Goal: Transaction & Acquisition: Purchase product/service

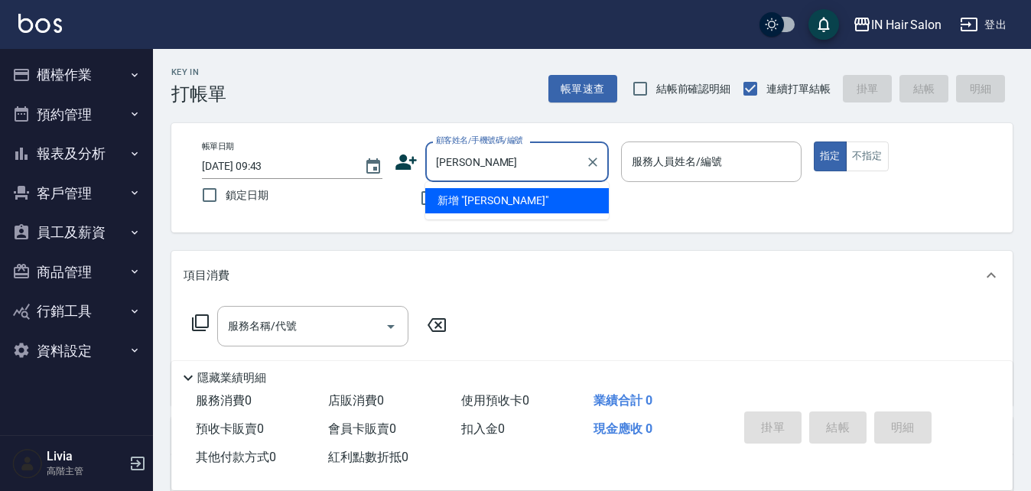
type input "彭"
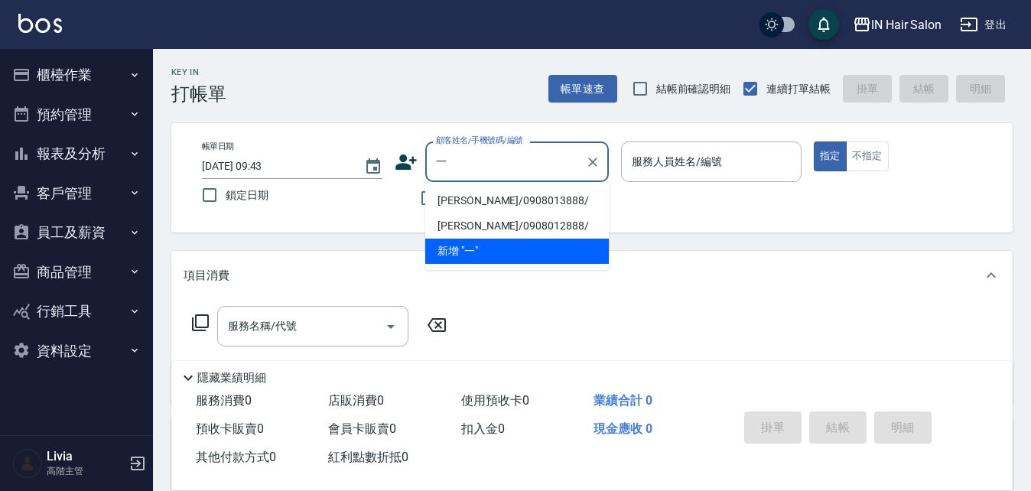
type input "逸"
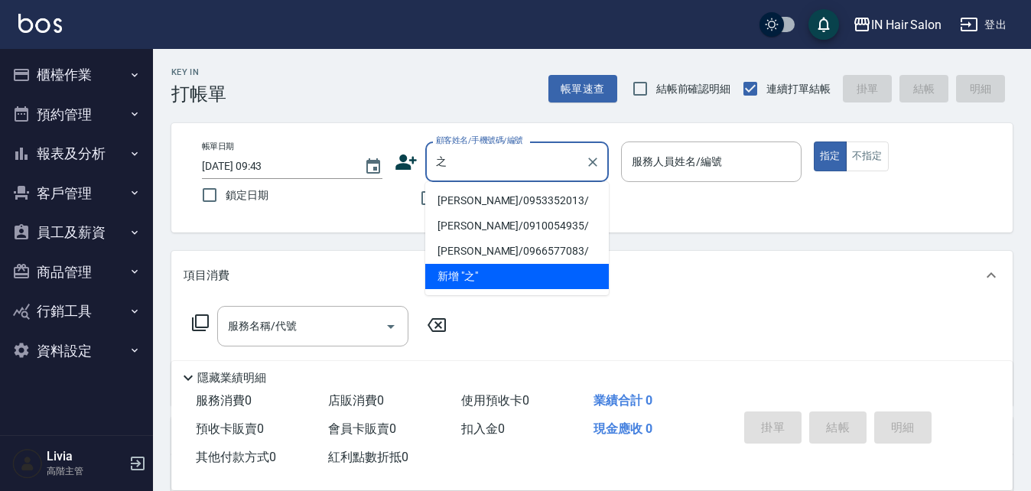
type input "芝"
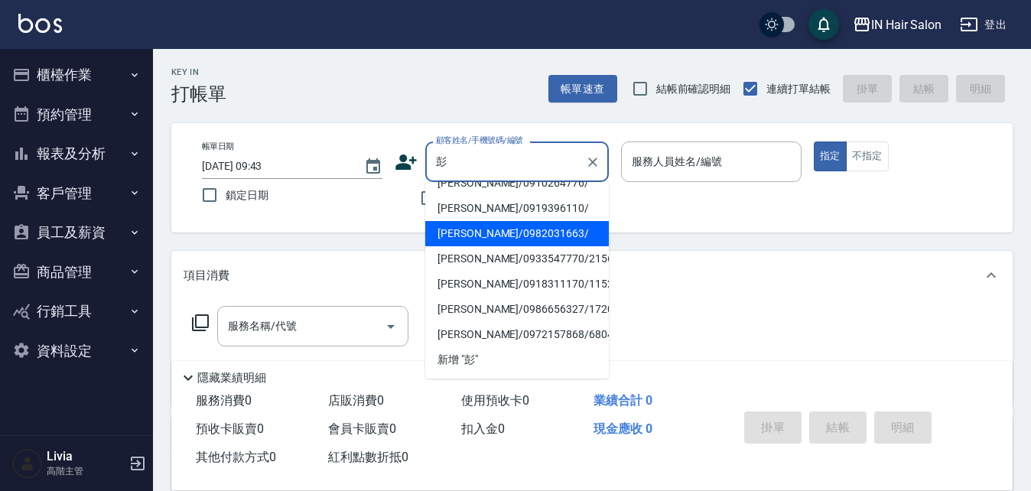
scroll to position [6, 0]
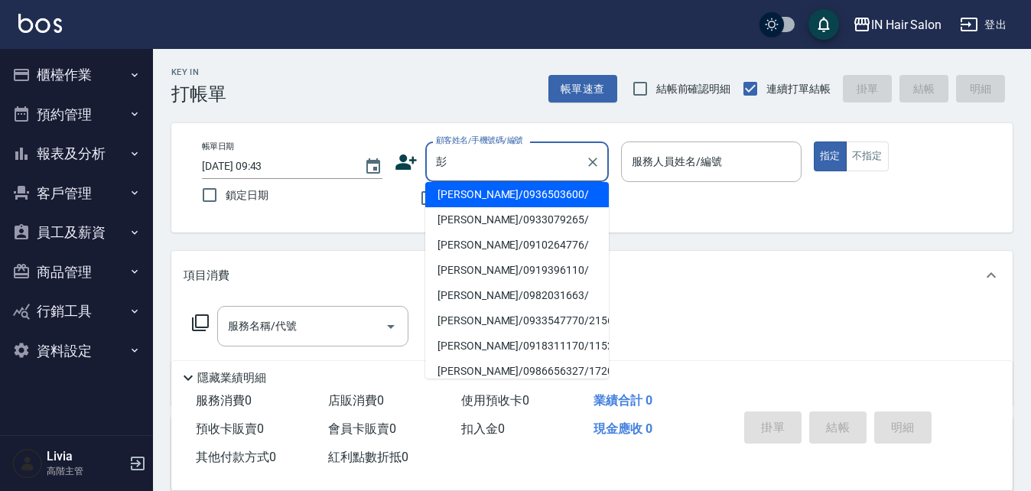
click at [450, 230] on li "[PERSON_NAME]/0933079265/" at bounding box center [516, 219] width 183 height 25
type input "[PERSON_NAME]/0933079265/"
type input "6號設計師[PERSON_NAME]-6"
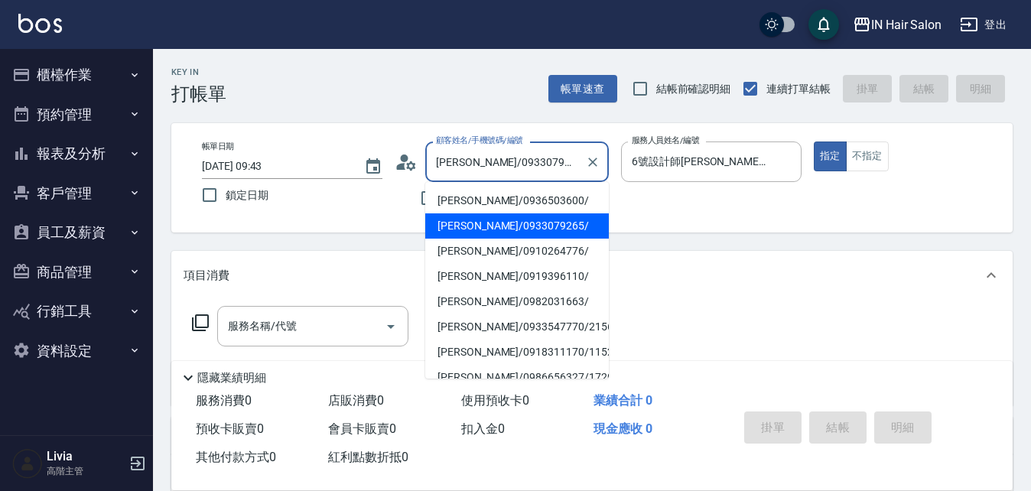
click at [569, 163] on input "[PERSON_NAME]/0933079265/" at bounding box center [505, 161] width 147 height 27
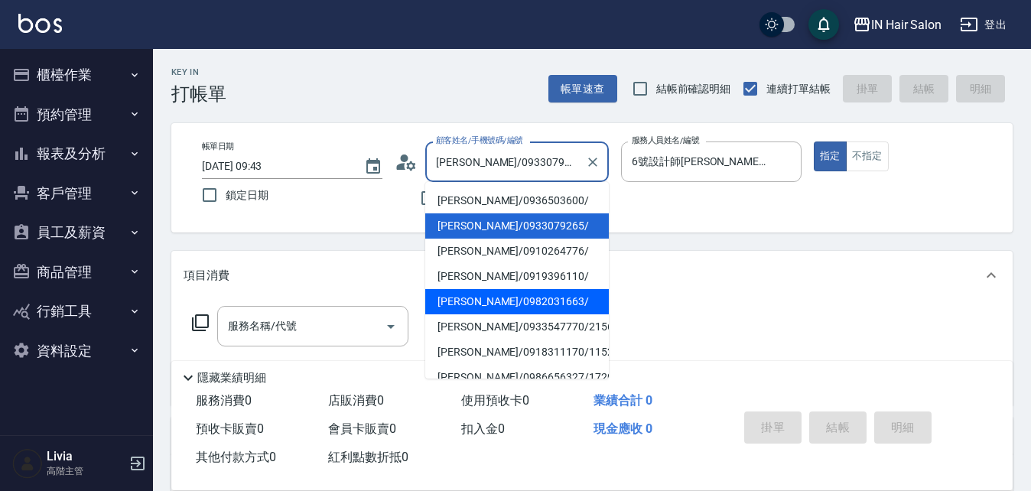
click at [446, 294] on li "[PERSON_NAME]/0982031663/" at bounding box center [516, 301] width 183 height 25
type input "[PERSON_NAME]/0982031663/"
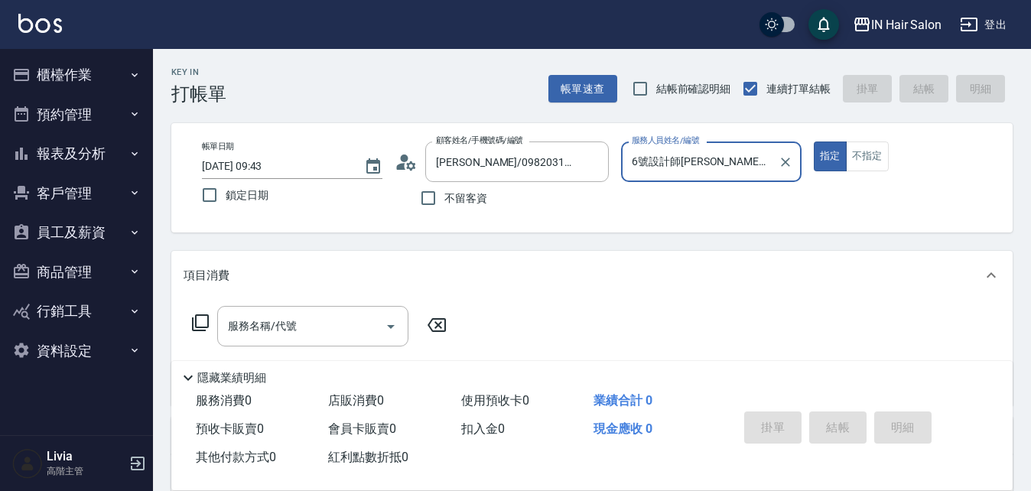
type input "9號設計師Summer-9"
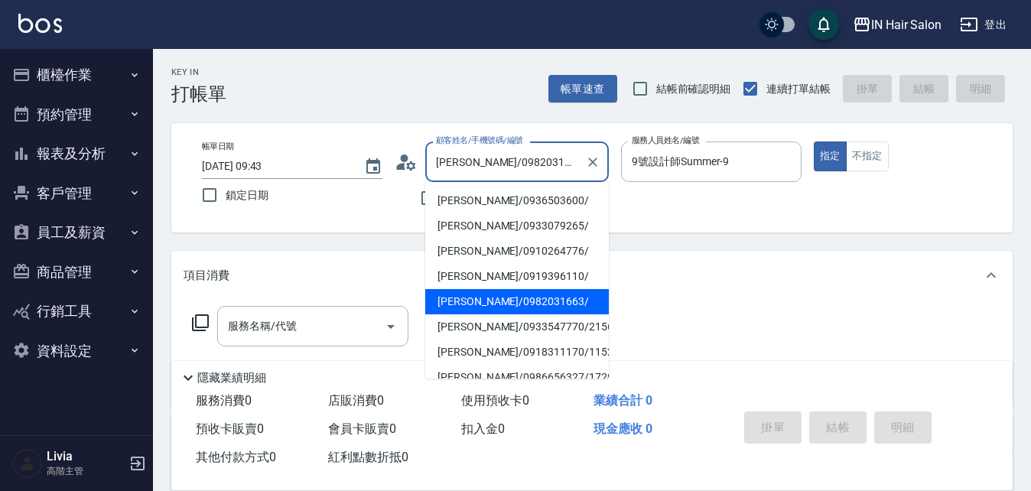
click at [552, 158] on input "[PERSON_NAME]/0982031663/" at bounding box center [505, 161] width 147 height 27
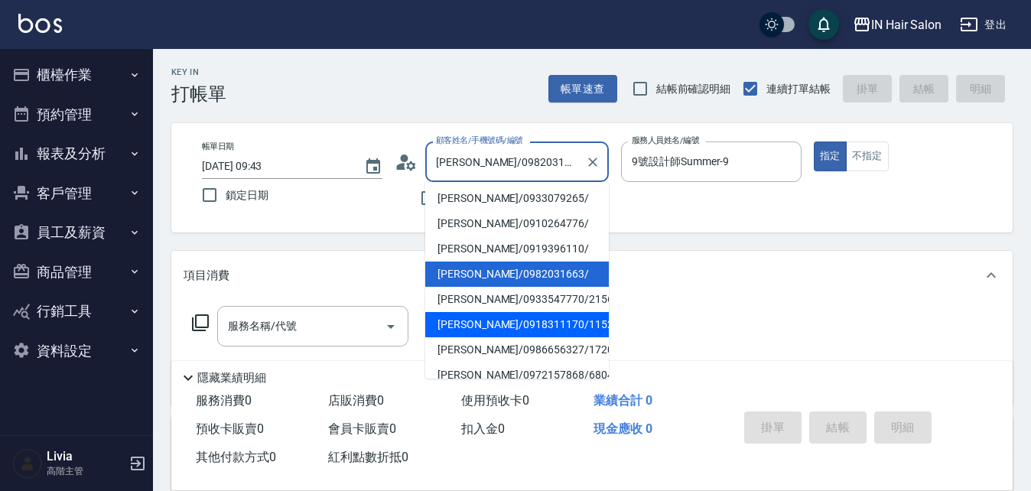
scroll to position [43, 0]
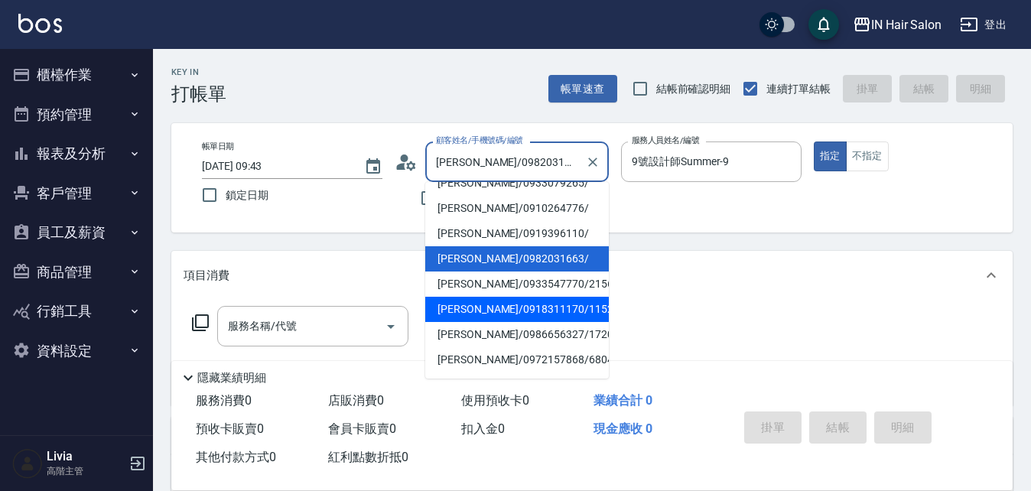
click at [462, 307] on li "[PERSON_NAME]/0918311170/115259" at bounding box center [516, 309] width 183 height 25
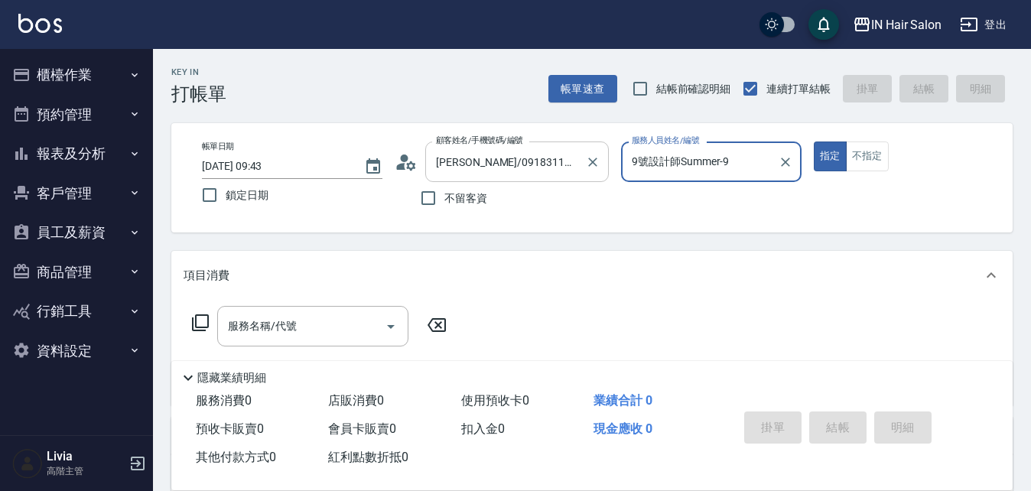
click at [575, 162] on input "[PERSON_NAME]/0918311170/115259" at bounding box center [505, 161] width 147 height 27
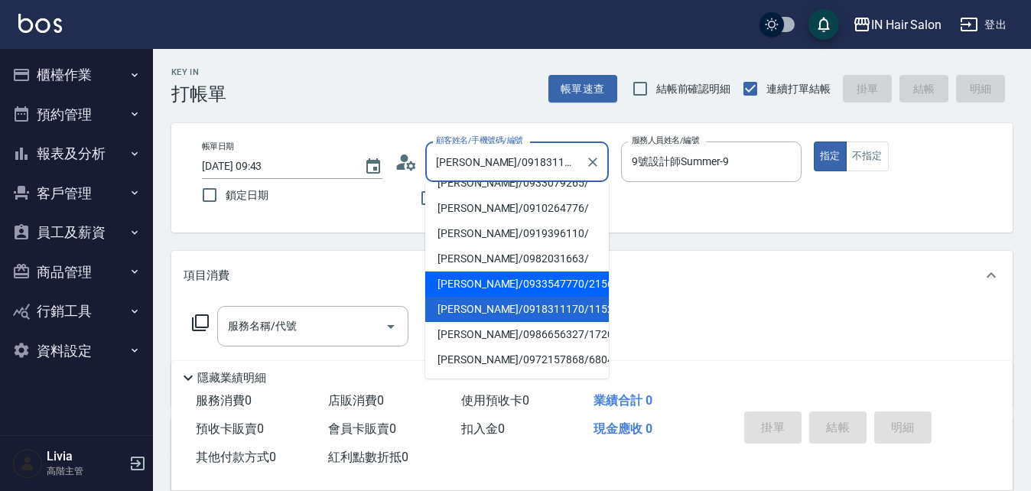
scroll to position [76, 0]
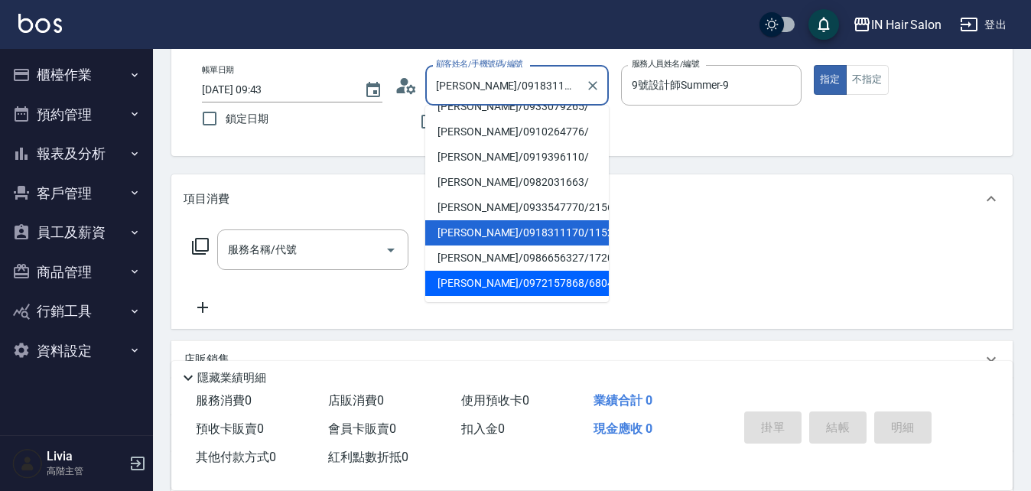
click at [466, 287] on li "[PERSON_NAME]/0972157868/680428" at bounding box center [516, 283] width 183 height 25
type input "[PERSON_NAME]/0972157868/680428"
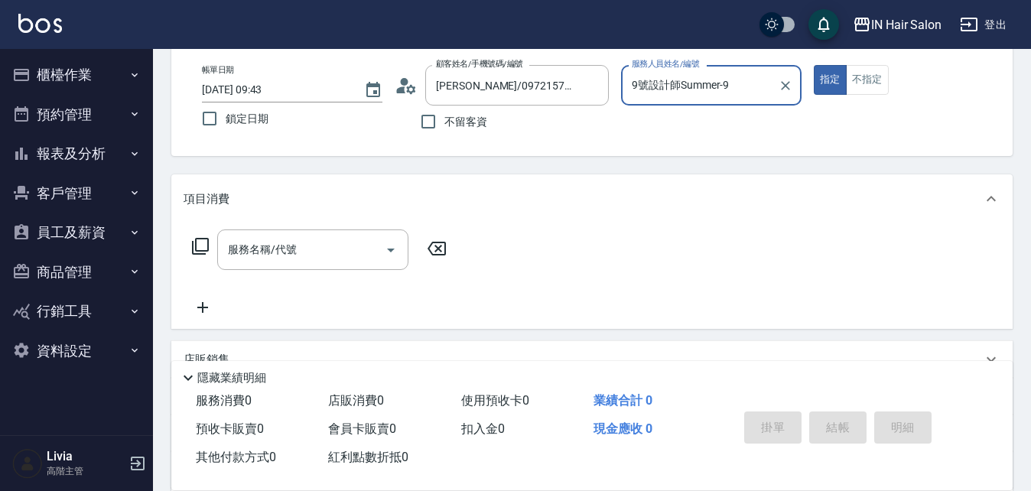
type input "8號店長Livia-8"
click at [580, 89] on div "[PERSON_NAME]/0972157868/680428 顧客姓名/手機號碼/編號" at bounding box center [516, 85] width 183 height 41
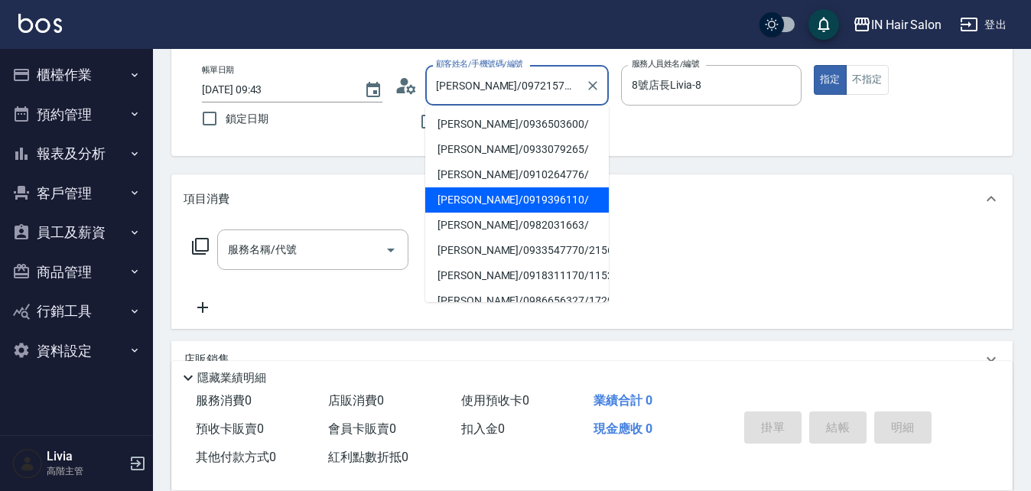
scroll to position [37, 0]
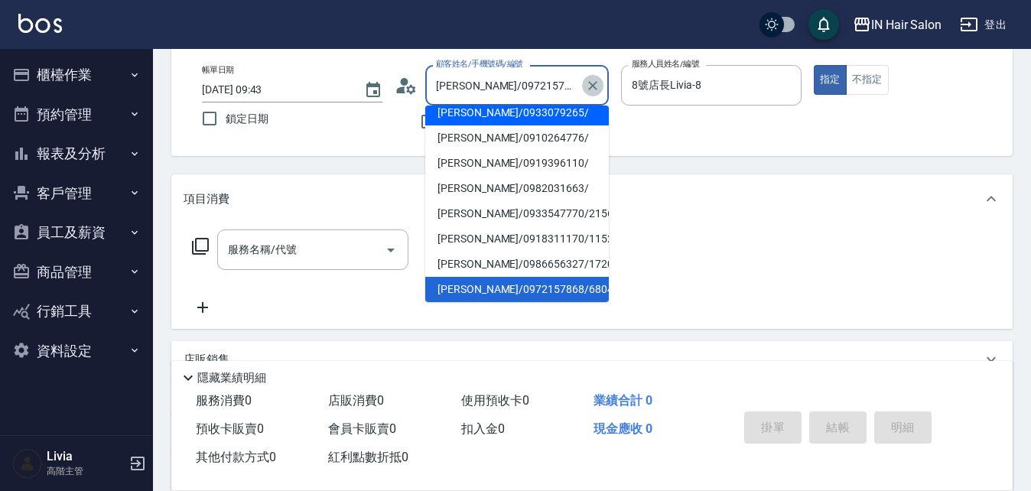
click at [589, 88] on icon "Clear" at bounding box center [592, 85] width 9 height 9
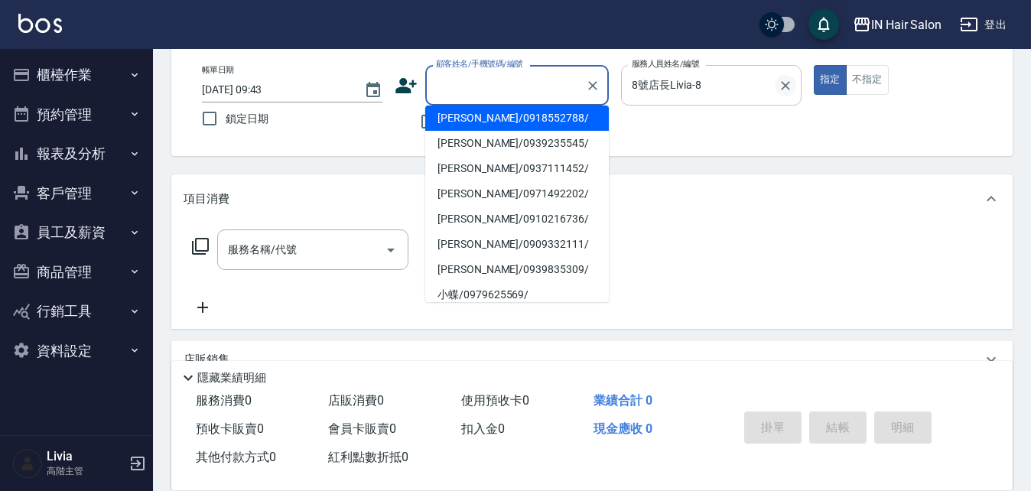
click at [790, 86] on icon "Clear" at bounding box center [785, 85] width 15 height 15
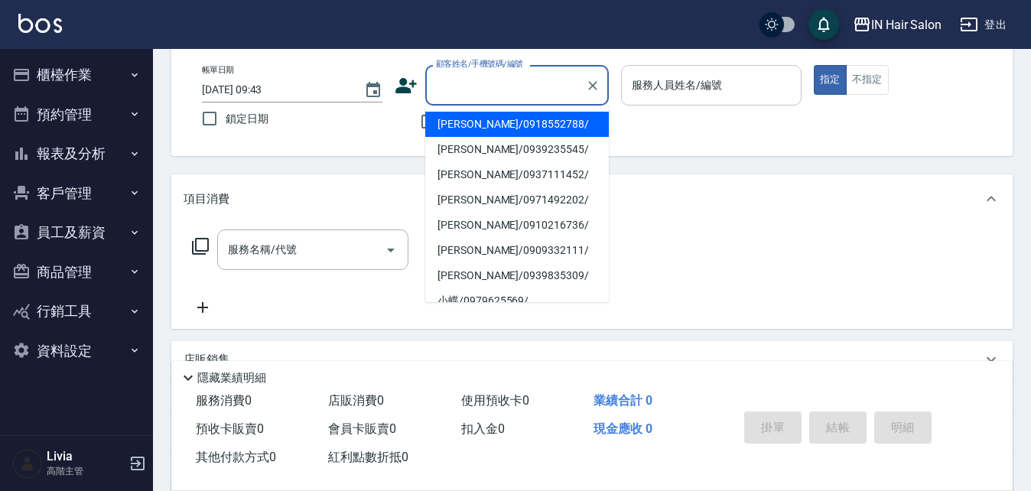
click at [457, 86] on input "顧客姓名/手機號碼/編號" at bounding box center [505, 85] width 147 height 27
type input "09"
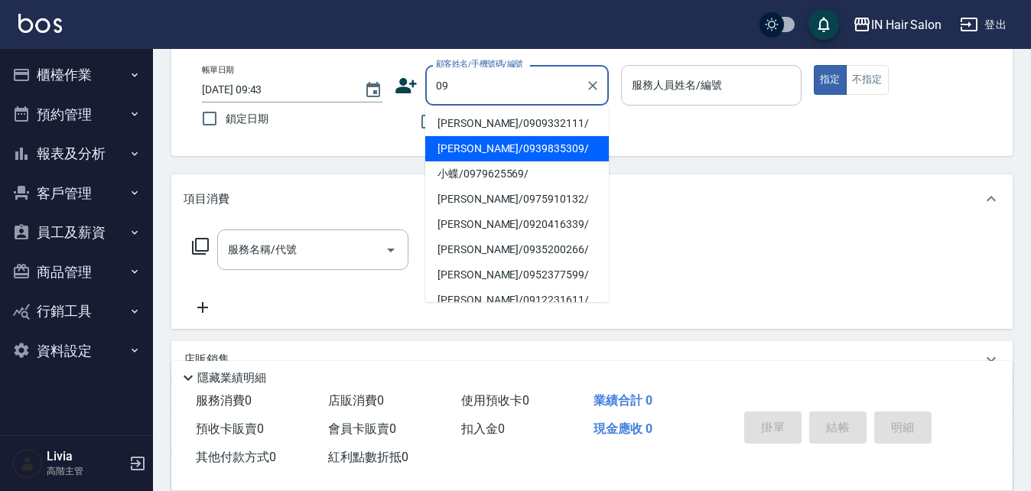
scroll to position [116, 0]
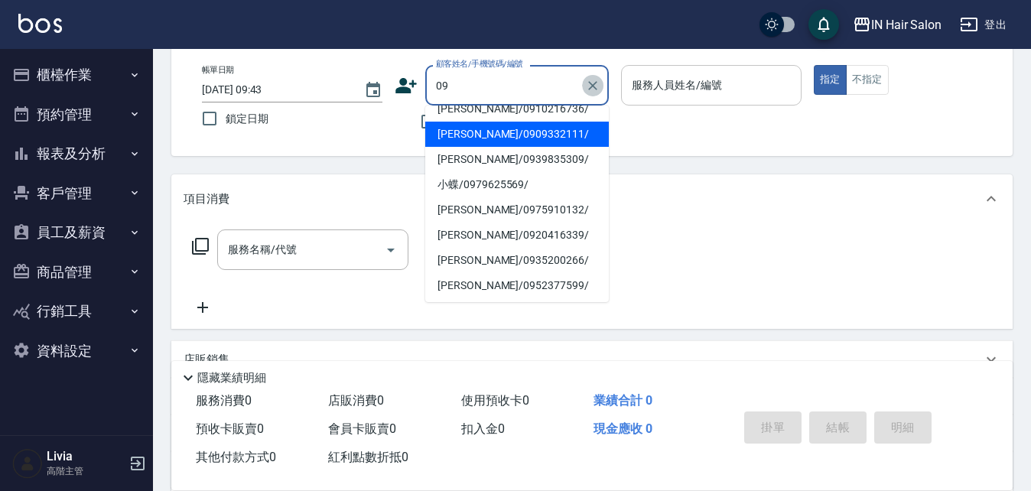
click at [591, 86] on icon "Clear" at bounding box center [592, 85] width 9 height 9
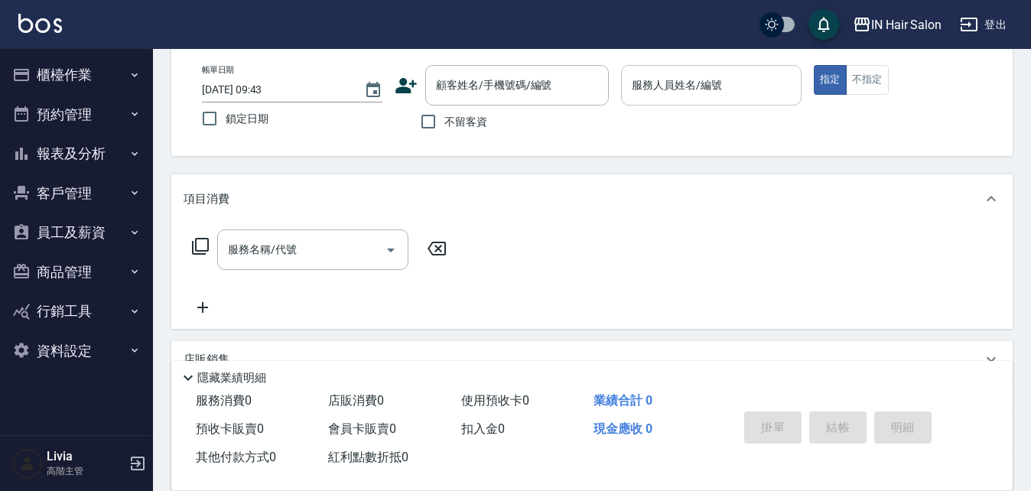
click at [700, 138] on div "帳單日期 [DATE] 09:43 鎖定日期 顧客姓名/手機號碼/編號 顧客姓名/手機號碼/編號 不留客資 服務人員姓名/編號 服務人員姓名/編號 指定 不指定" at bounding box center [592, 101] width 804 height 73
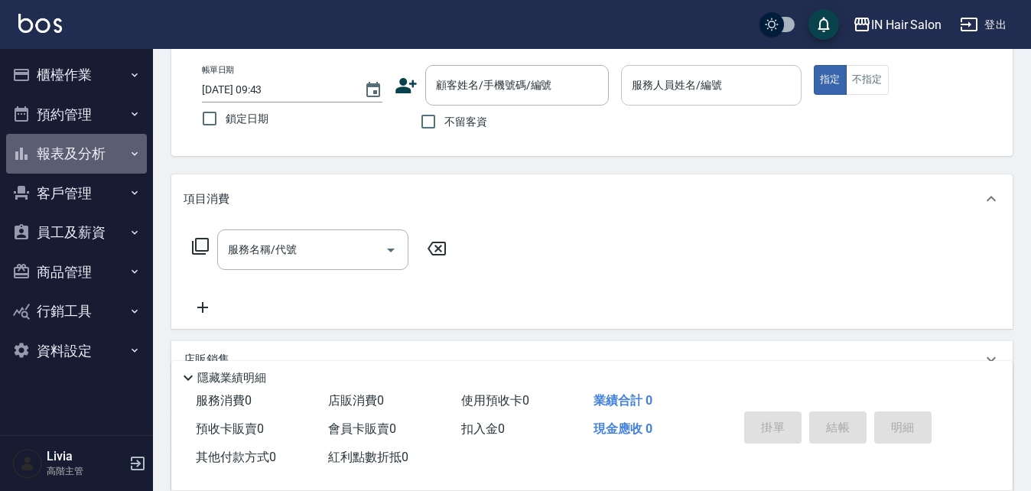
click at [83, 148] on button "報表及分析" at bounding box center [76, 154] width 141 height 40
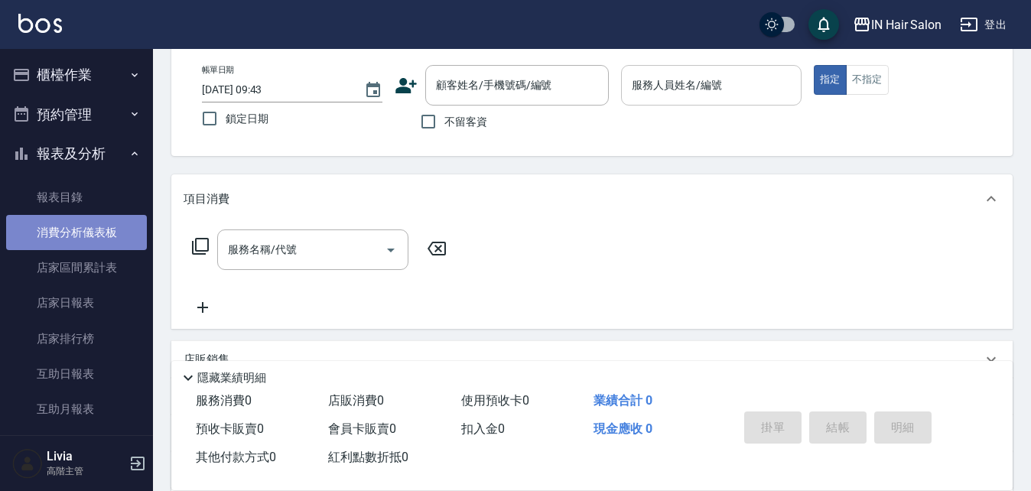
click at [94, 227] on link "消費分析儀表板" at bounding box center [76, 232] width 141 height 35
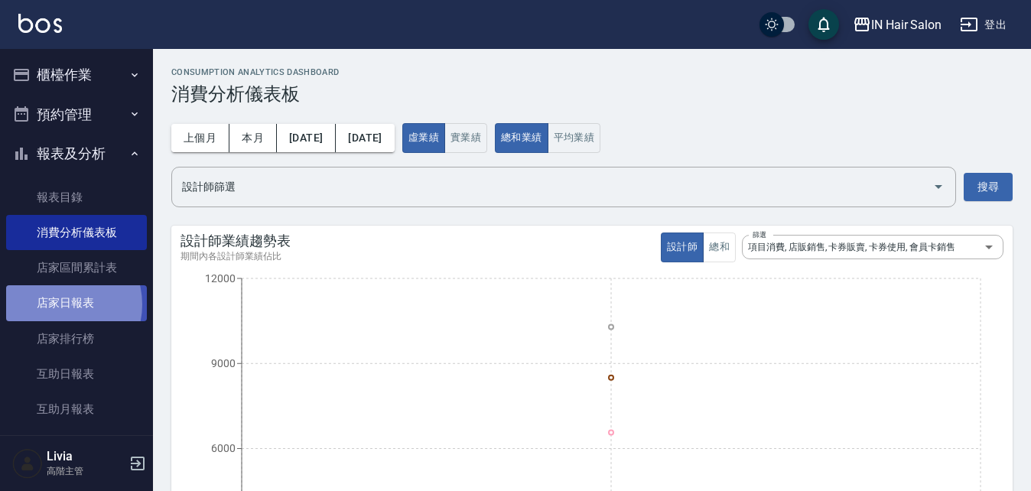
click at [59, 304] on link "店家日報表" at bounding box center [76, 302] width 141 height 35
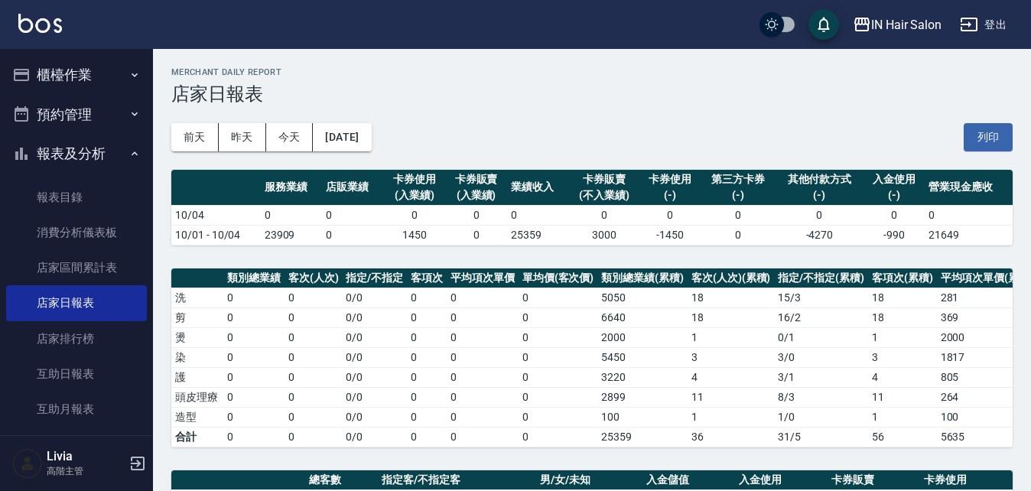
click at [58, 71] on button "櫃檯作業" at bounding box center [76, 75] width 141 height 40
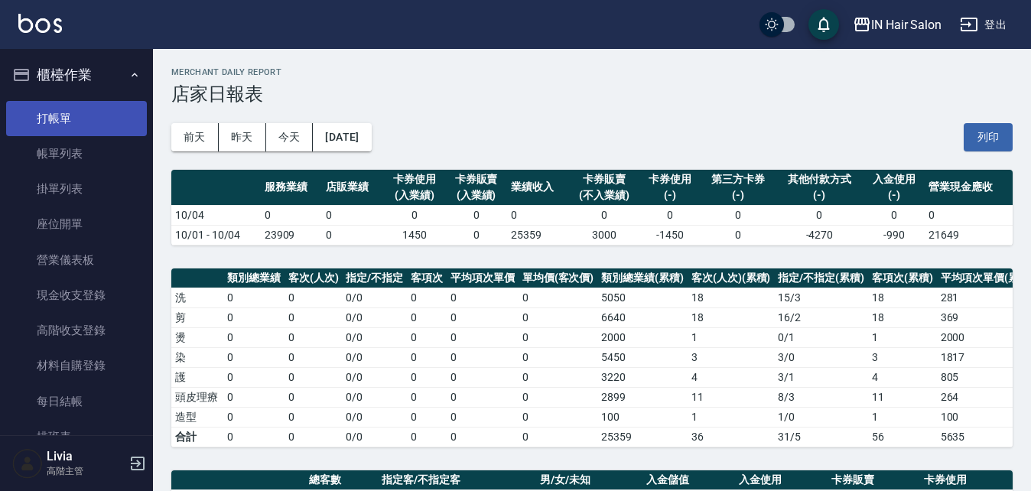
click at [70, 115] on link "打帳單" at bounding box center [76, 118] width 141 height 35
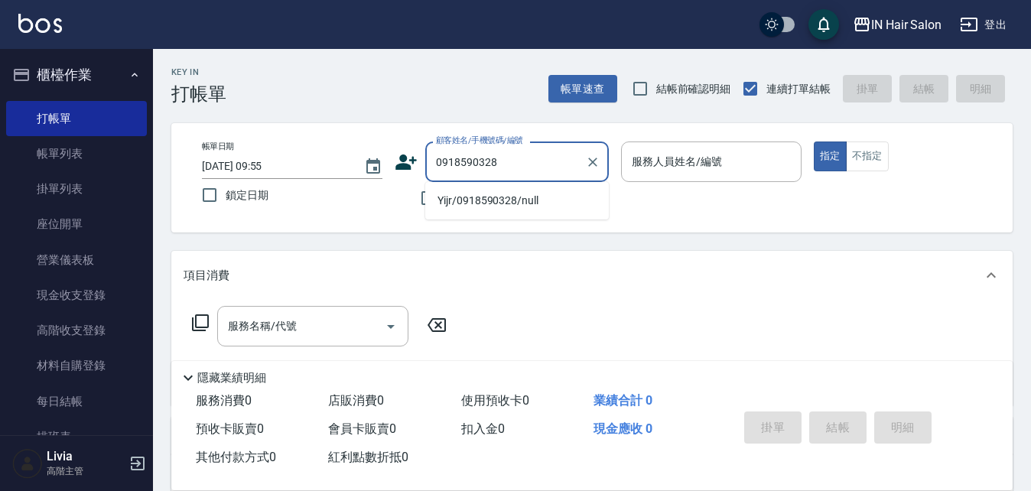
click at [447, 200] on li "Yijr/0918590328/null" at bounding box center [516, 200] width 183 height 25
type input "Yijr/0918590328/null"
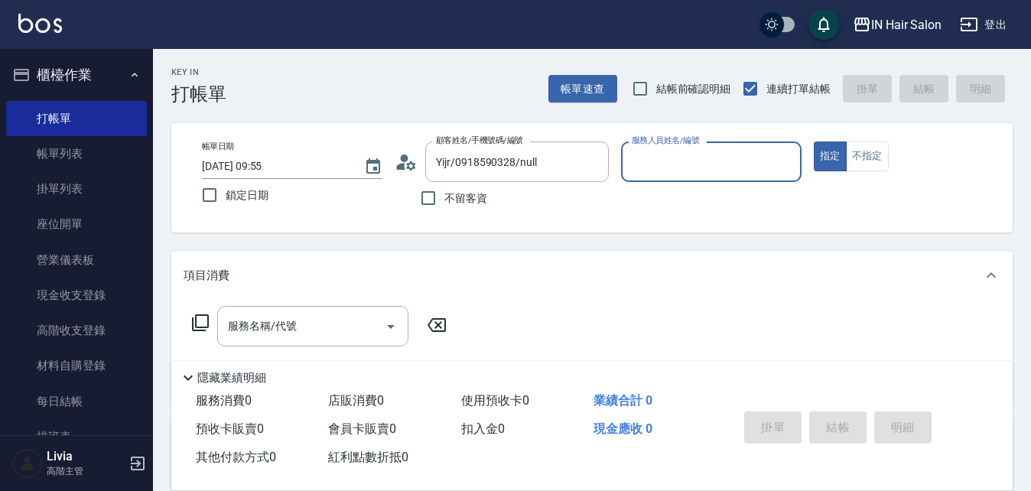
type input "7號設計師[PERSON_NAME]-7"
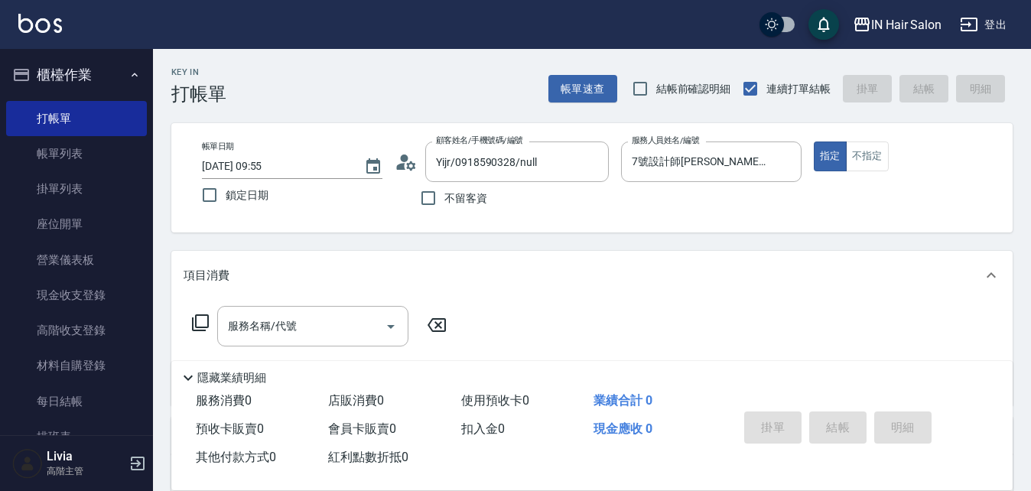
click at [201, 319] on icon at bounding box center [200, 322] width 18 height 18
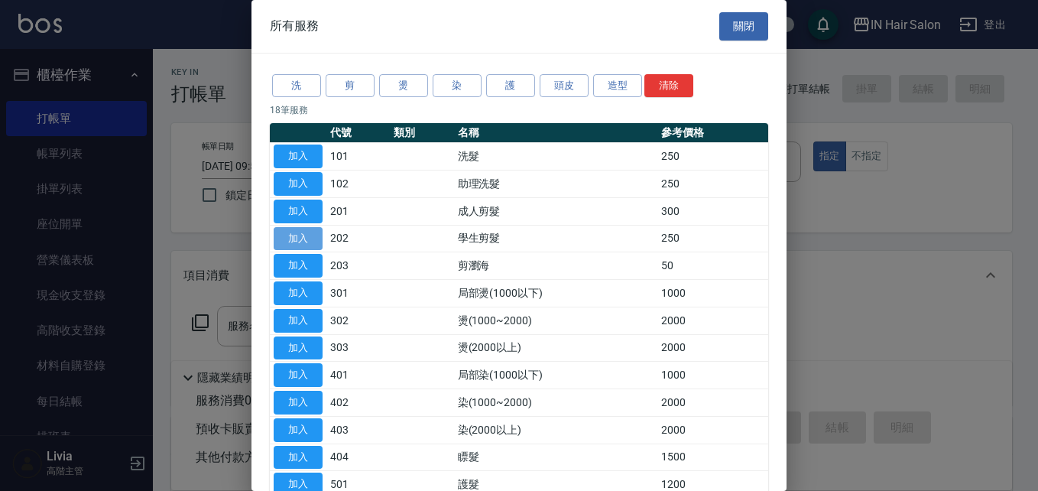
click at [300, 239] on button "加入" at bounding box center [298, 239] width 49 height 24
type input "學生剪髮(202)"
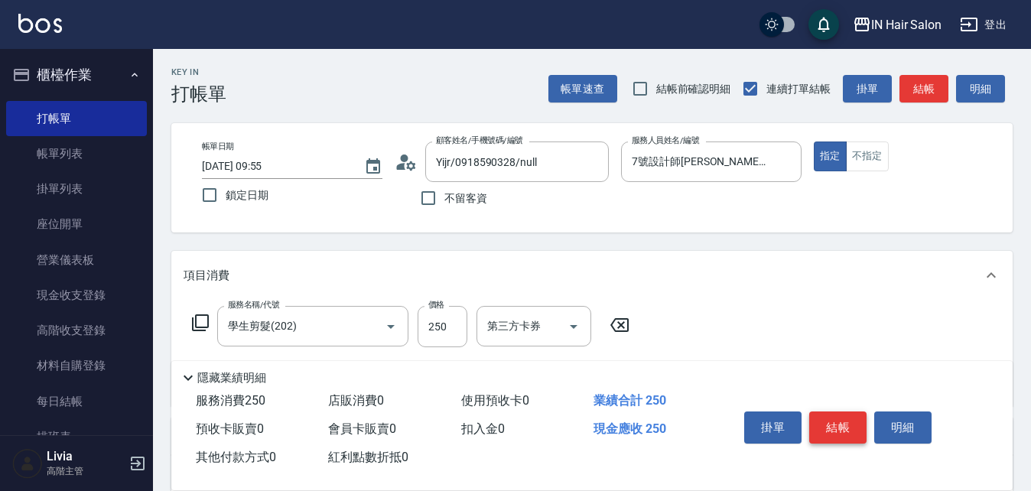
click at [833, 414] on button "結帳" at bounding box center [837, 427] width 57 height 32
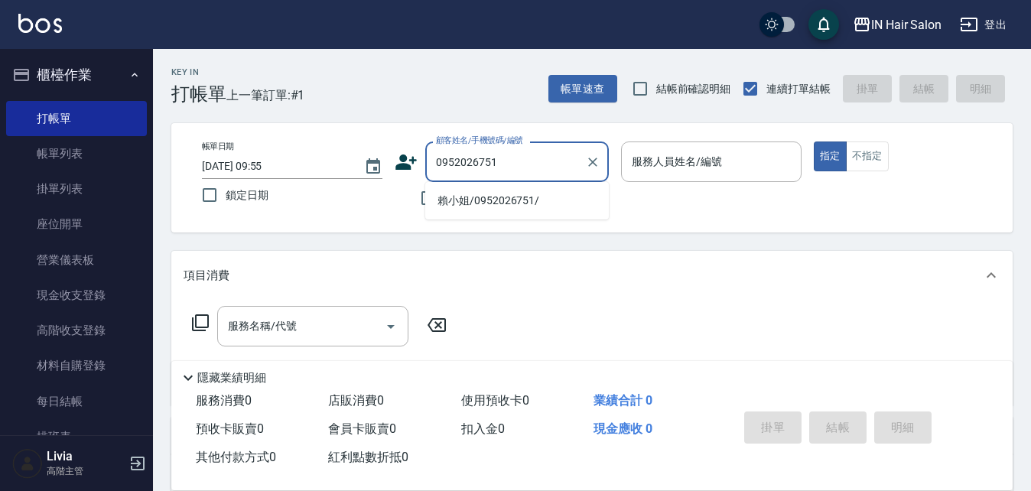
click at [485, 196] on li "賴小姐/0952026751/" at bounding box center [516, 200] width 183 height 25
type input "賴小姐/0952026751/"
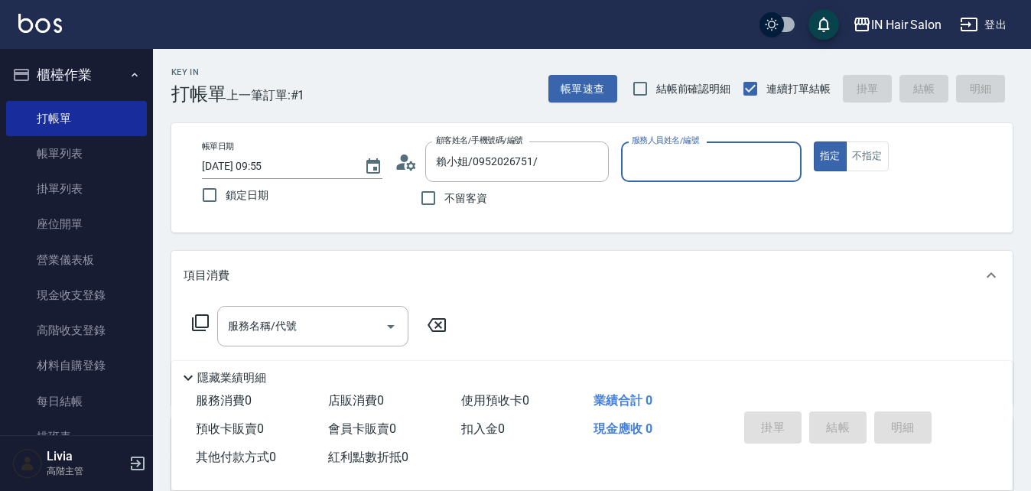
type input "8號店長Livia-8"
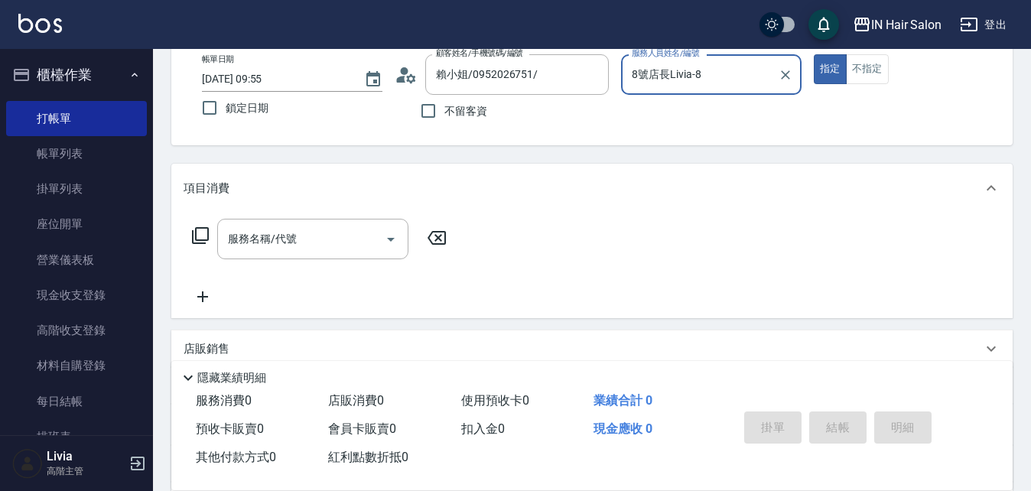
scroll to position [229, 0]
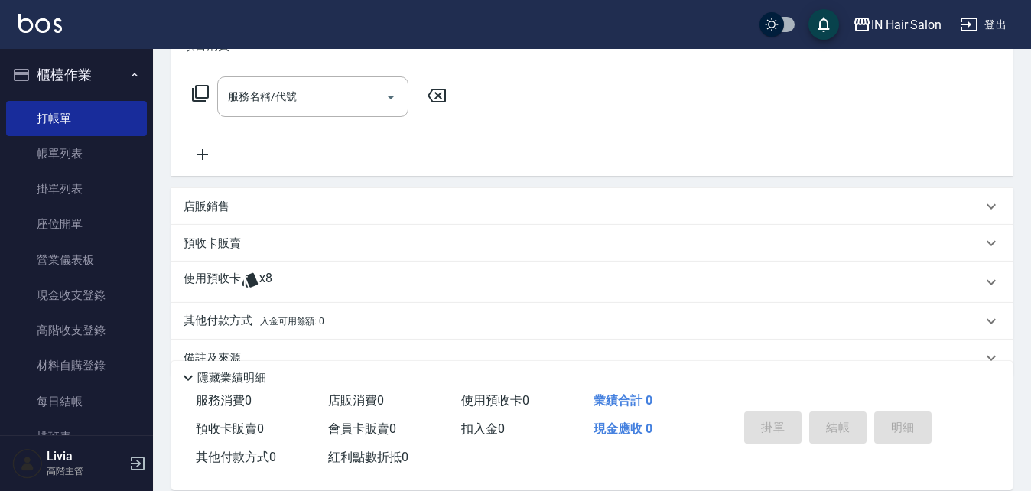
click at [226, 278] on p "使用預收卡" at bounding box center [211, 282] width 57 height 23
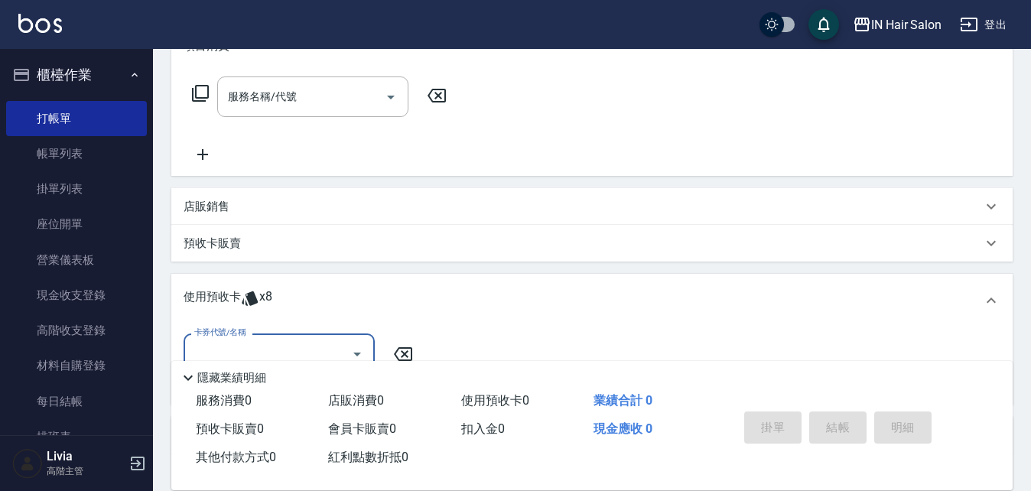
scroll to position [306, 0]
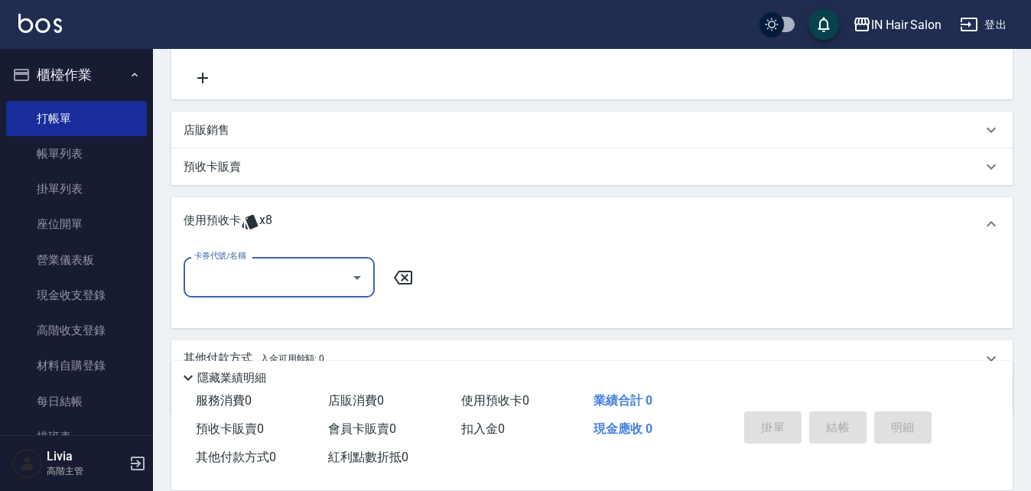
click at [235, 284] on input "卡券代號/名稱" at bounding box center [267, 277] width 154 height 27
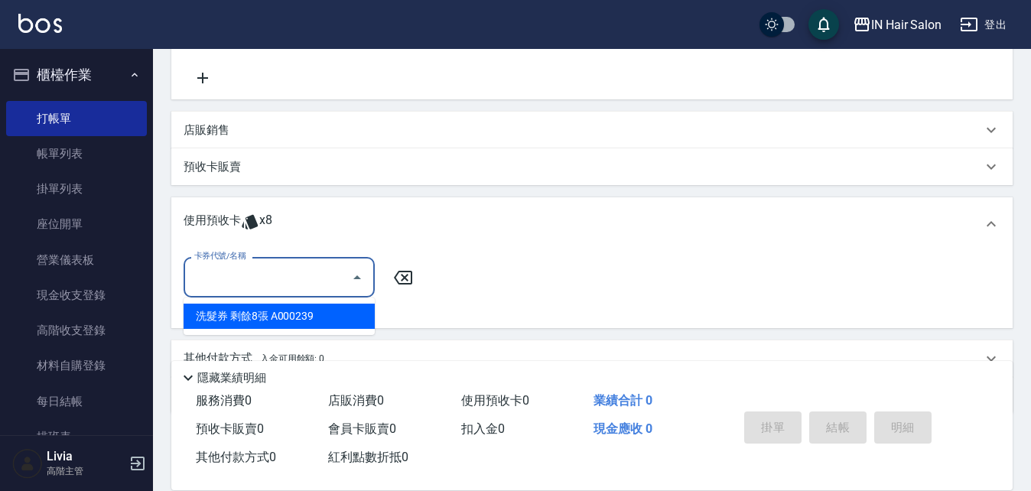
click at [250, 320] on div "洗髮券 剩餘8張 A000239" at bounding box center [278, 316] width 191 height 25
type input "洗髮券 A000239"
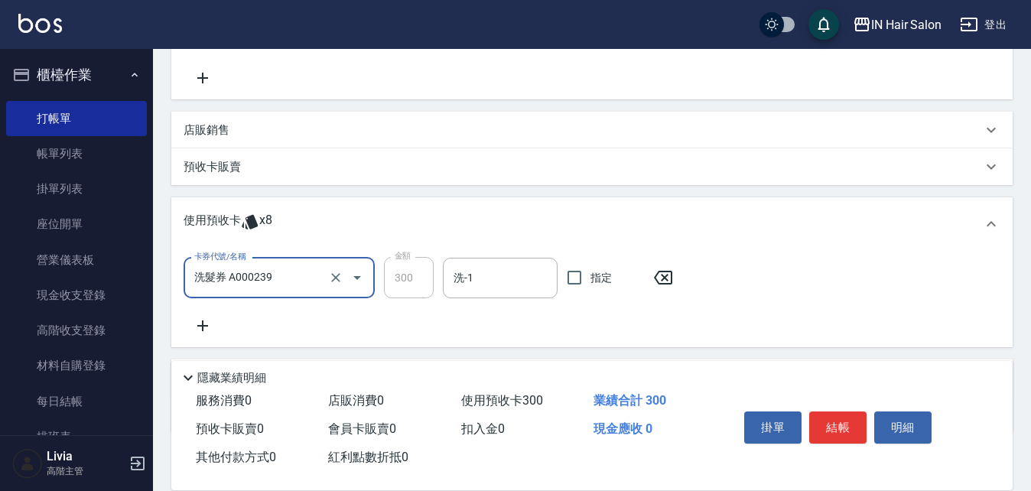
scroll to position [0, 0]
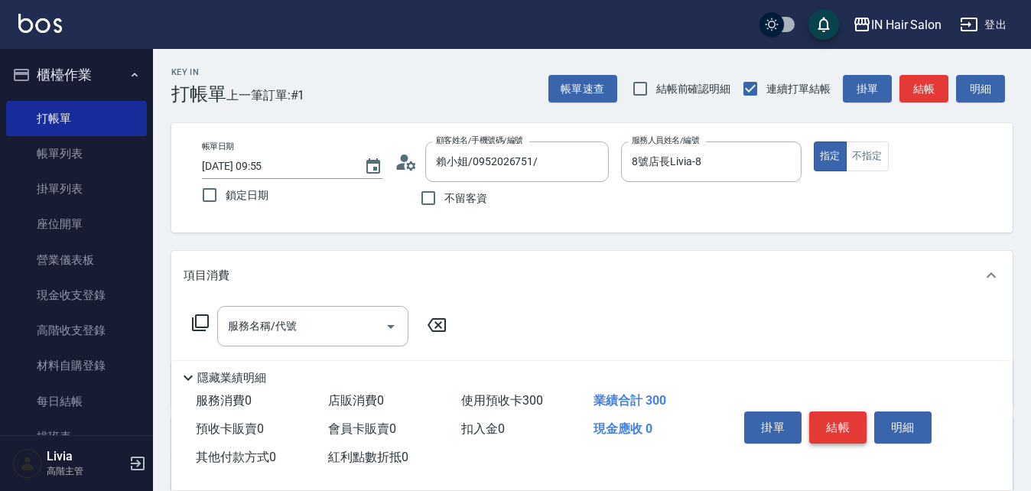
click at [831, 417] on button "結帳" at bounding box center [837, 427] width 57 height 32
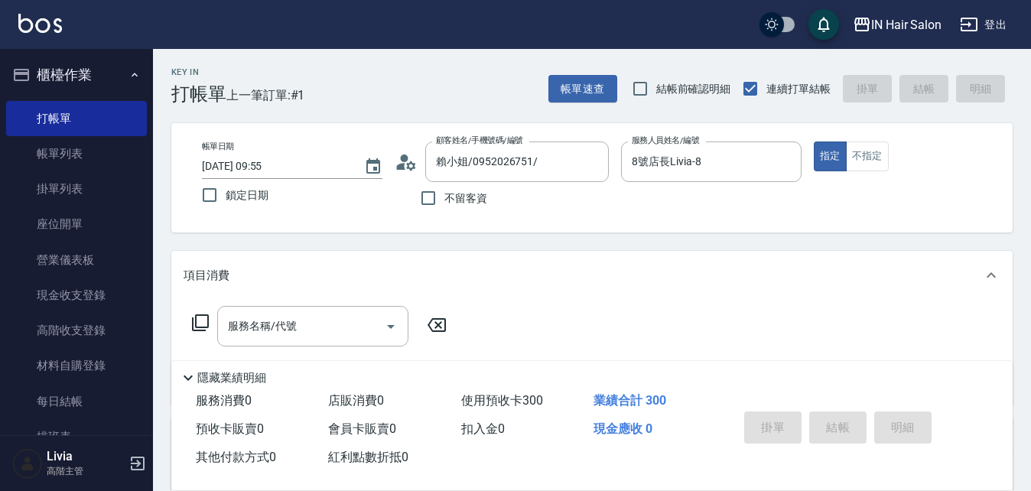
type input "[DATE] 10:16"
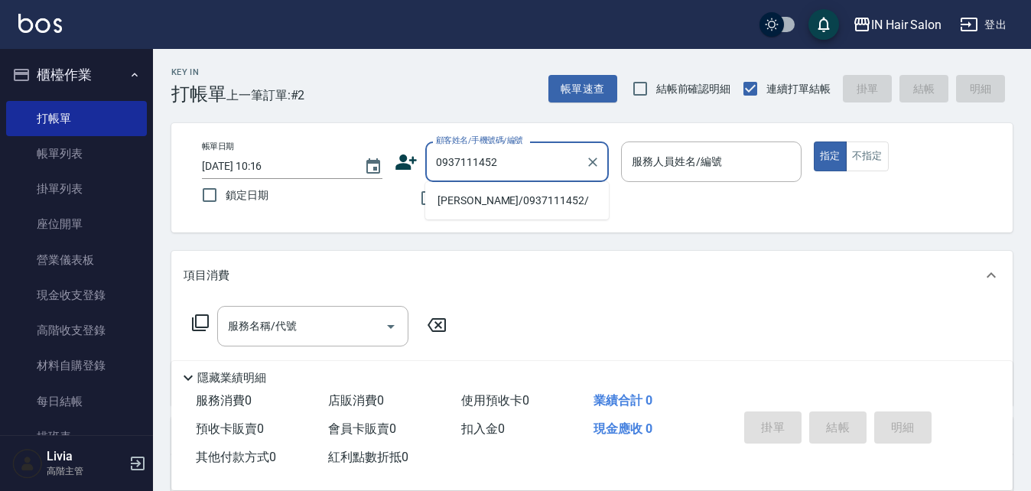
click at [468, 197] on li "[PERSON_NAME]/0937111452/" at bounding box center [516, 200] width 183 height 25
type input "[PERSON_NAME]/0937111452/"
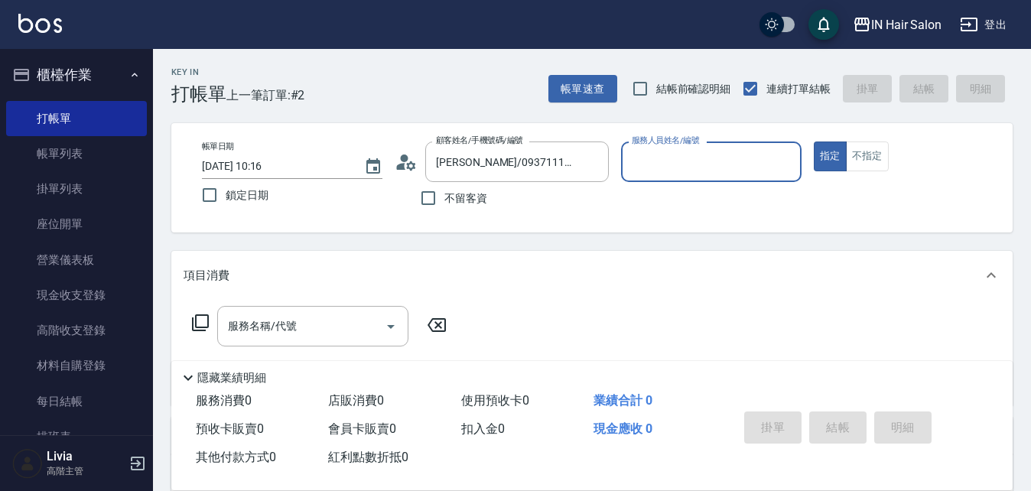
type input "7號設計師[PERSON_NAME]-7"
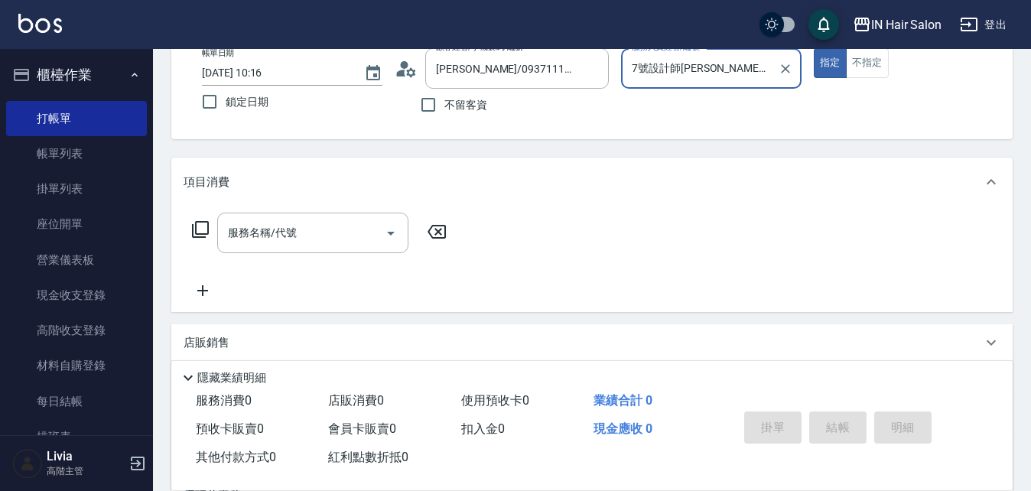
scroll to position [229, 0]
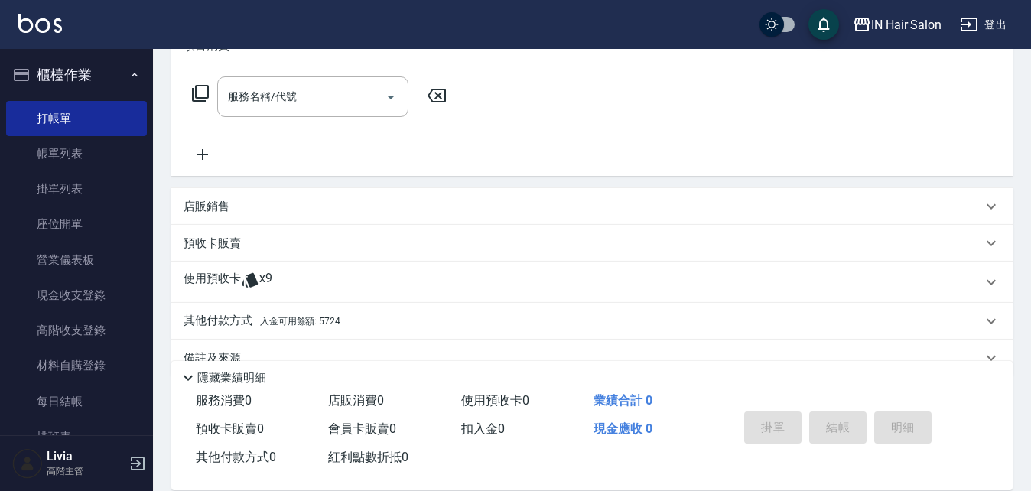
click at [208, 283] on p "使用預收卡" at bounding box center [211, 282] width 57 height 23
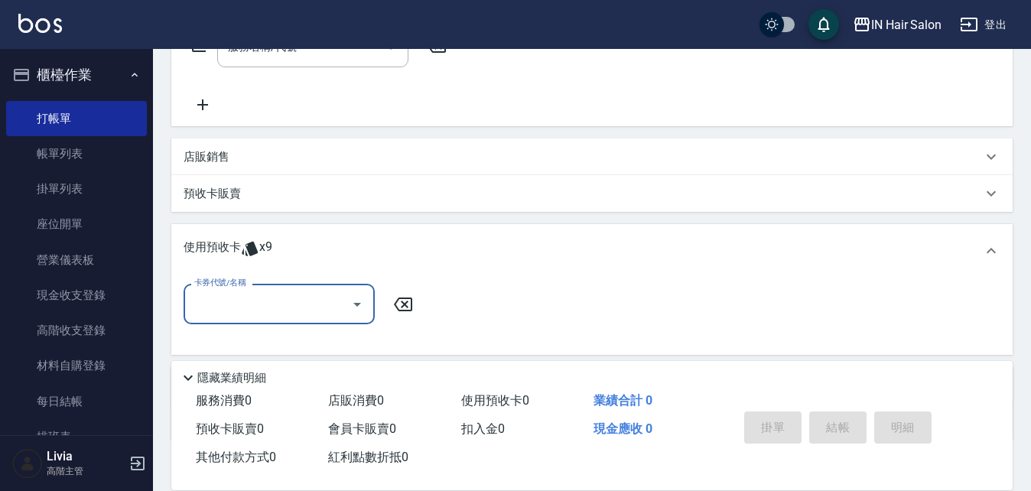
scroll to position [306, 0]
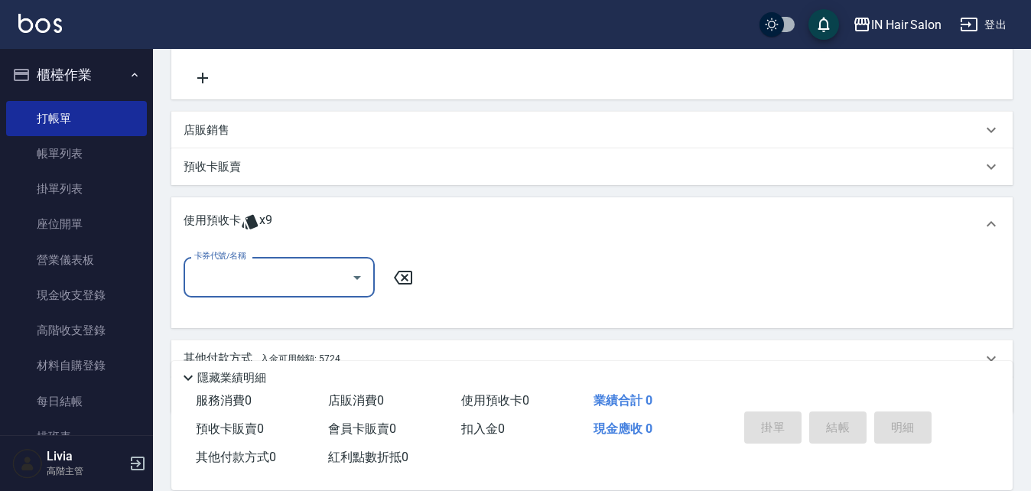
click at [259, 270] on input "卡券代號/名稱" at bounding box center [267, 277] width 154 height 27
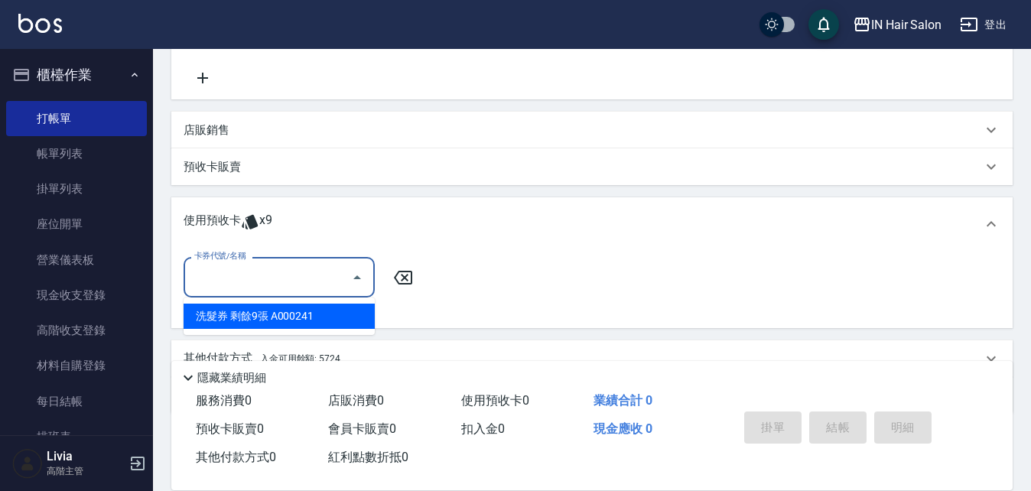
click at [252, 317] on div "洗髮券 剩餘9張 A000241" at bounding box center [278, 316] width 191 height 25
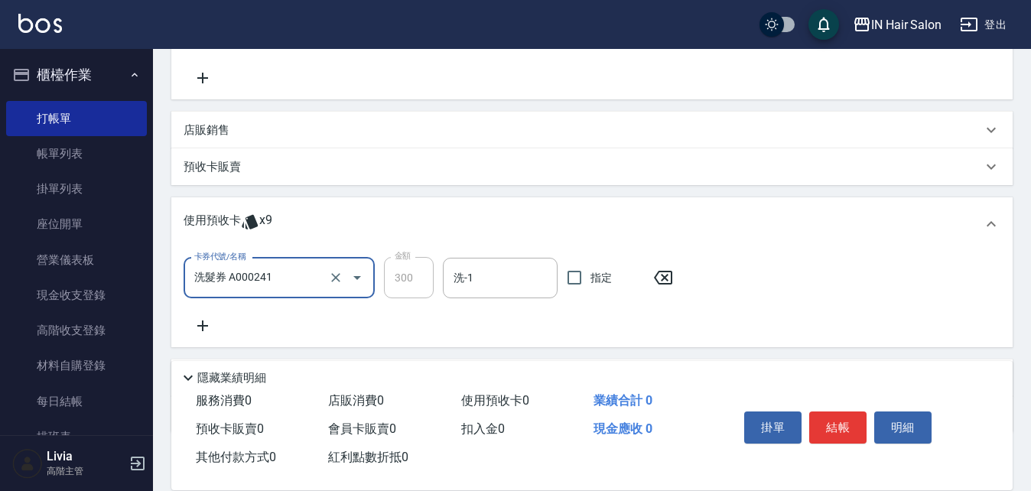
type input "洗髮券 A000241"
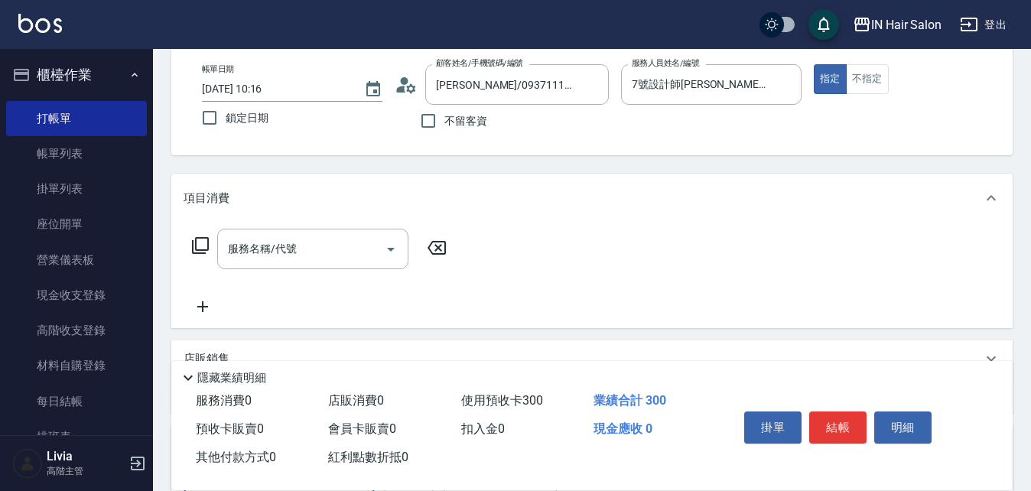
scroll to position [76, 0]
click at [835, 421] on button "結帳" at bounding box center [837, 427] width 57 height 32
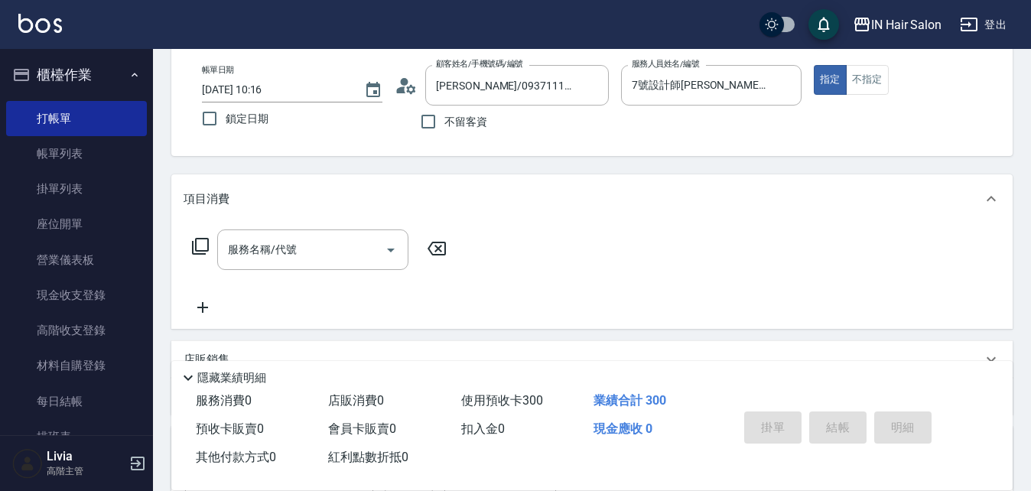
type input "[DATE] 10:56"
